Goal: Book appointment/travel/reservation

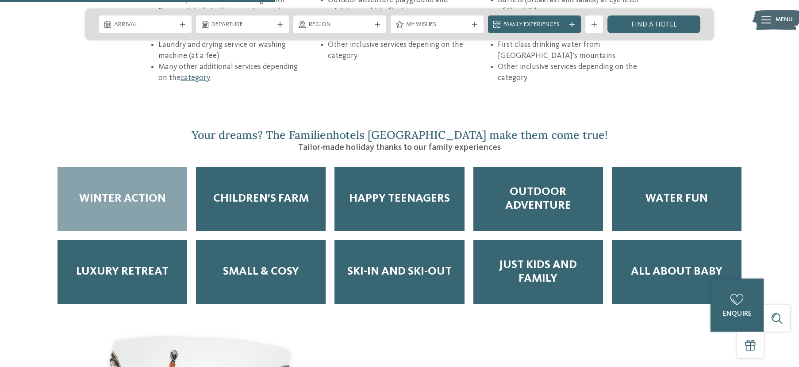
scroll to position [1415, 0]
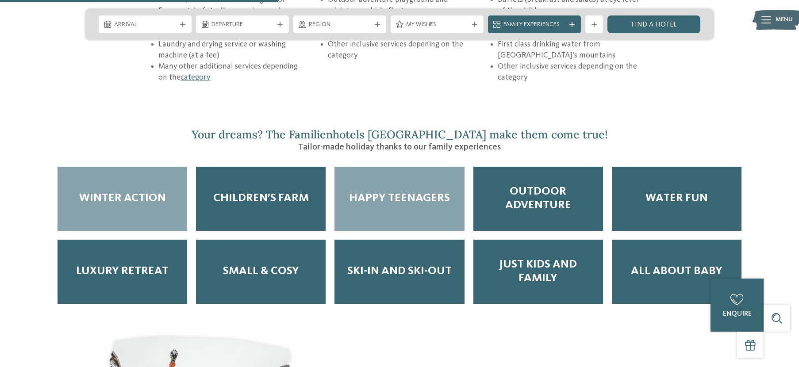
click at [434, 192] on span "Happy Teenagers" at bounding box center [399, 199] width 101 height 14
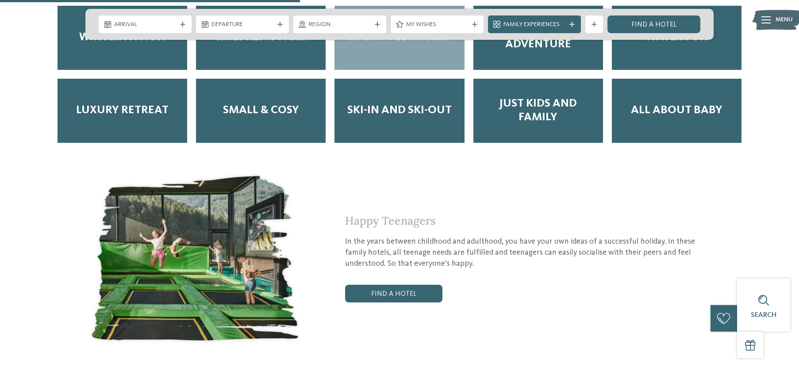
scroll to position [1592, 0]
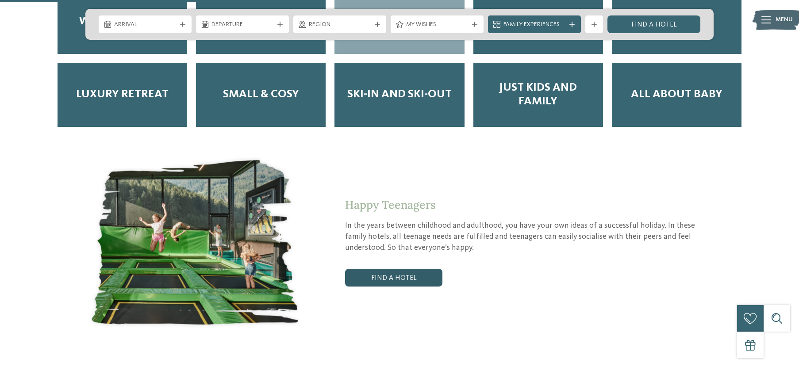
click at [412, 269] on link "Find a hotel" at bounding box center [393, 278] width 97 height 18
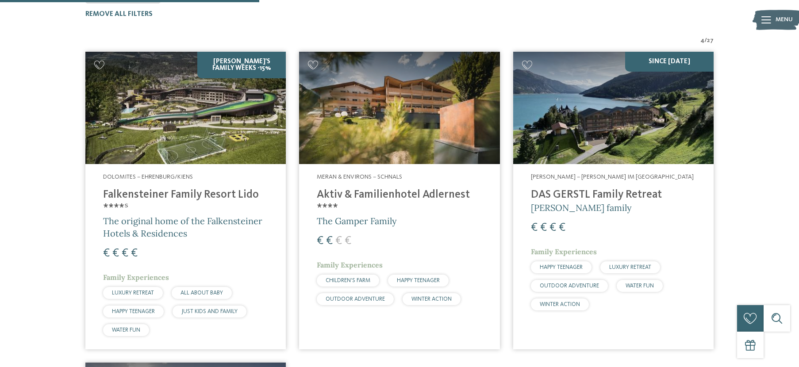
scroll to position [251, 0]
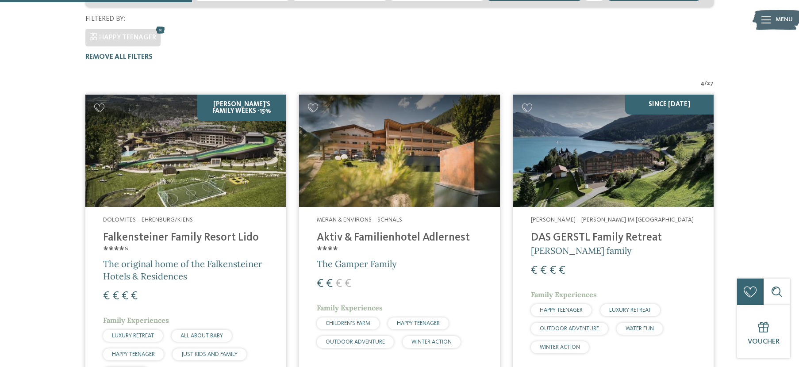
click at [583, 231] on h4 "DAS GERSTL Family Retreat" at bounding box center [613, 237] width 165 height 13
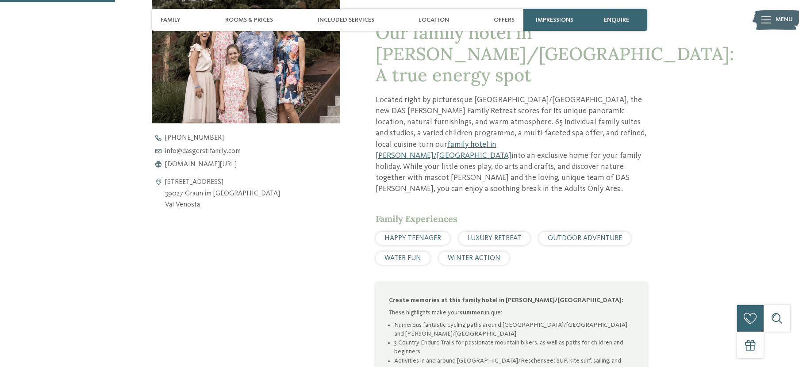
scroll to position [487, 0]
